Goal: Information Seeking & Learning: Learn about a topic

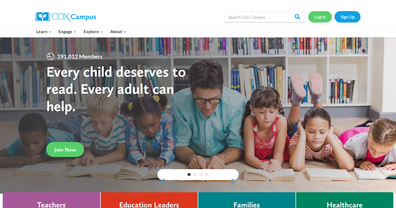
click at [325, 19] on link "Log In" at bounding box center [320, 16] width 24 height 11
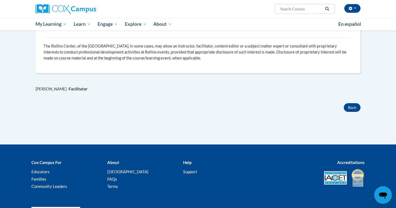
scroll to position [321, 0]
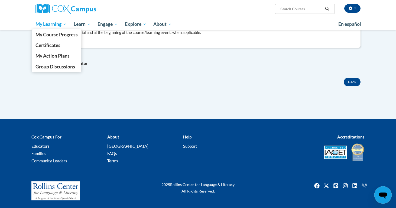
click at [58, 26] on span "My Learning" at bounding box center [50, 24] width 31 height 7
click at [57, 46] on span "Certificates" at bounding box center [47, 45] width 25 height 6
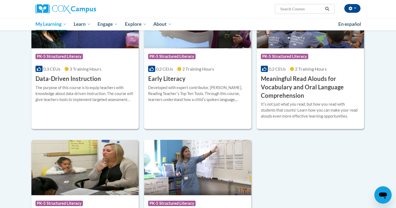
scroll to position [76, 0]
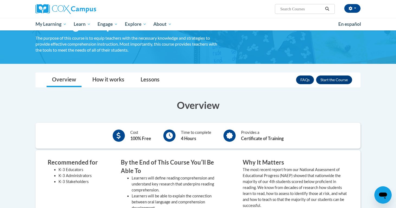
scroll to position [56, 0]
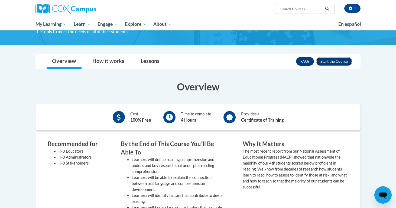
click at [336, 62] on button "Enroll" at bounding box center [334, 61] width 36 height 9
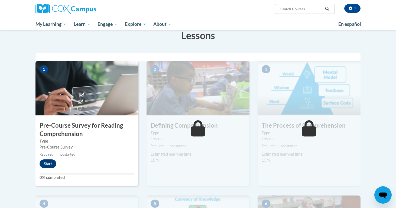
scroll to position [125, 0]
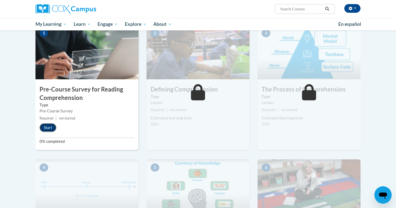
click at [50, 128] on button "Start" at bounding box center [48, 127] width 17 height 9
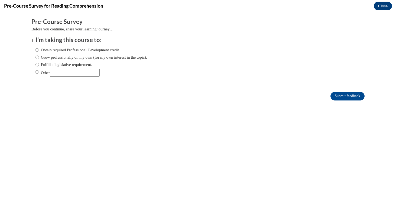
scroll to position [0, 0]
click at [38, 71] on input "Other" at bounding box center [37, 72] width 4 height 6
radio input "true"
click at [340, 96] on input "Submit feedback" at bounding box center [348, 96] width 34 height 9
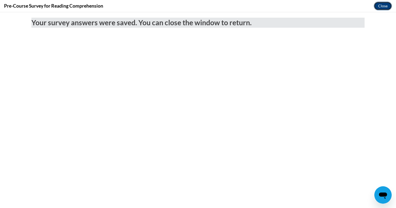
click at [390, 8] on button "Close" at bounding box center [383, 6] width 18 height 9
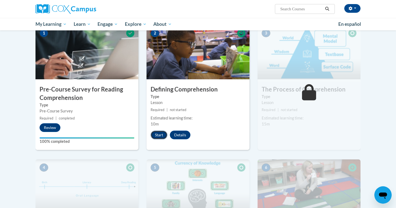
click at [156, 137] on button "Start" at bounding box center [159, 134] width 17 height 9
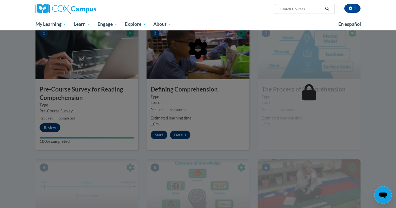
scroll to position [129, 0]
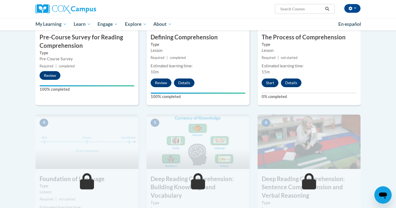
scroll to position [169, 0]
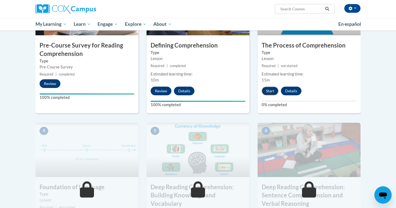
click at [274, 89] on button "Start" at bounding box center [270, 90] width 17 height 9
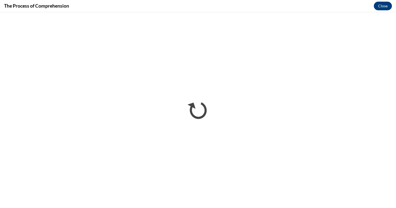
scroll to position [0, 0]
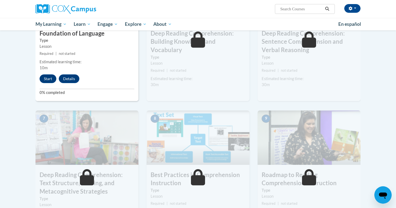
scroll to position [319, 0]
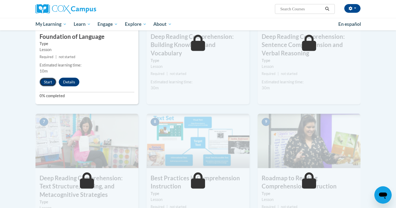
click at [43, 83] on button "Start" at bounding box center [48, 81] width 17 height 9
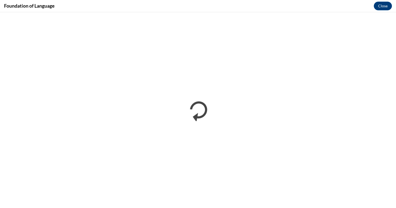
scroll to position [0, 0]
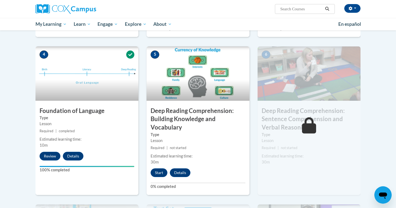
scroll to position [249, 0]
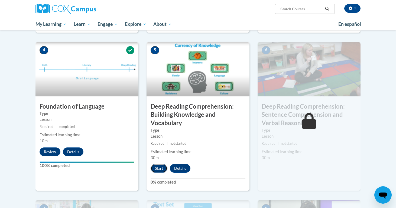
click at [160, 169] on button "Start" at bounding box center [159, 168] width 17 height 9
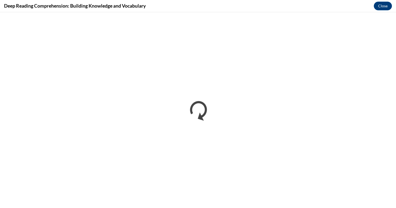
scroll to position [0, 0]
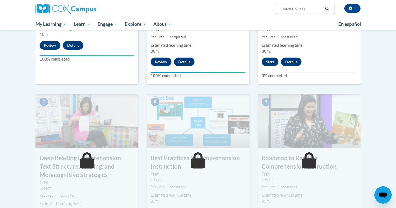
scroll to position [342, 0]
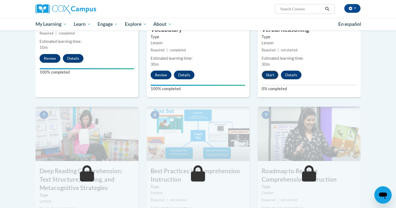
click at [268, 74] on button "Start" at bounding box center [270, 74] width 17 height 9
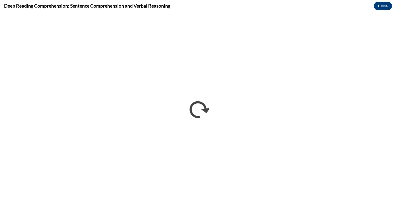
scroll to position [0, 0]
